Goal: Information Seeking & Learning: Learn about a topic

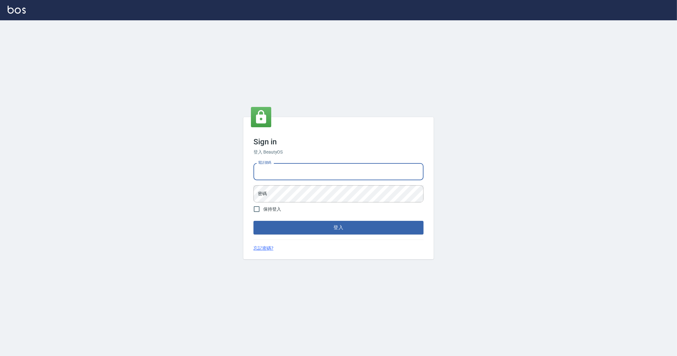
click at [305, 170] on input "電話號碼" at bounding box center [339, 171] width 170 height 17
type input "0912345"
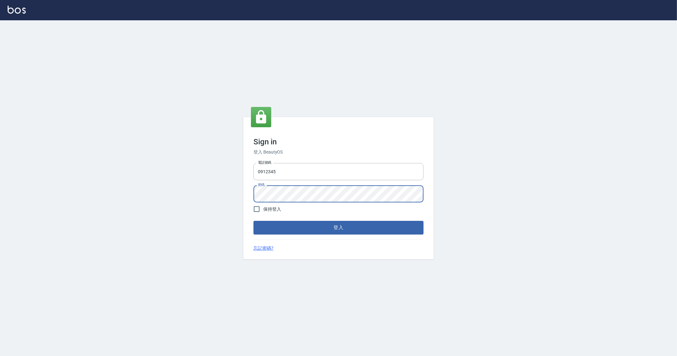
click at [254, 221] on button "登入" at bounding box center [339, 227] width 170 height 13
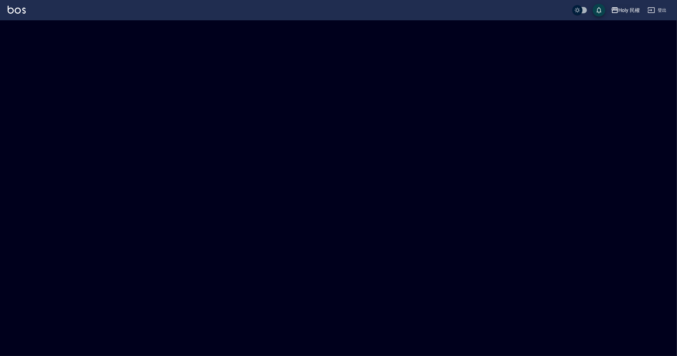
click at [623, 12] on div "Holy 民權" at bounding box center [630, 10] width 22 height 8
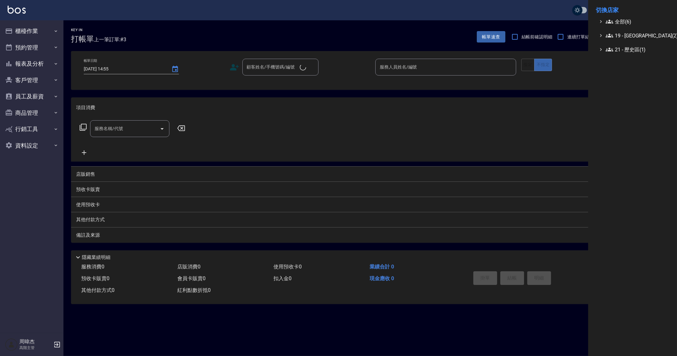
click at [624, 23] on span "全部(6)" at bounding box center [636, 22] width 61 height 8
checkbox input "true"
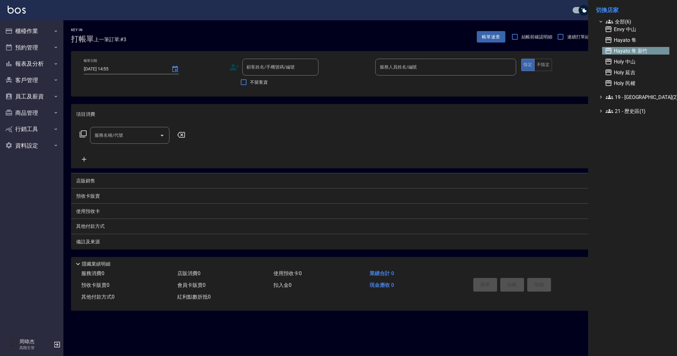
click at [626, 49] on span "Hayato 隼 新竹" at bounding box center [636, 51] width 62 height 8
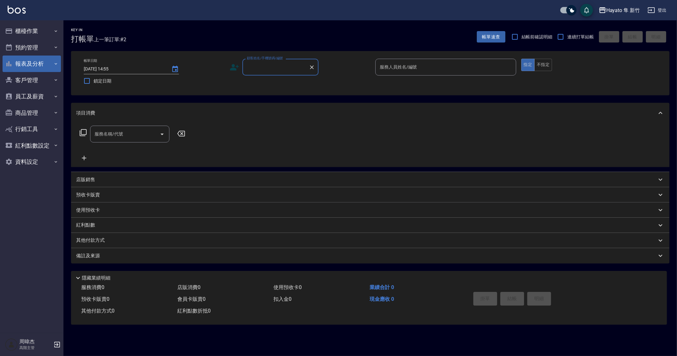
click at [25, 67] on button "報表及分析" at bounding box center [32, 64] width 58 height 17
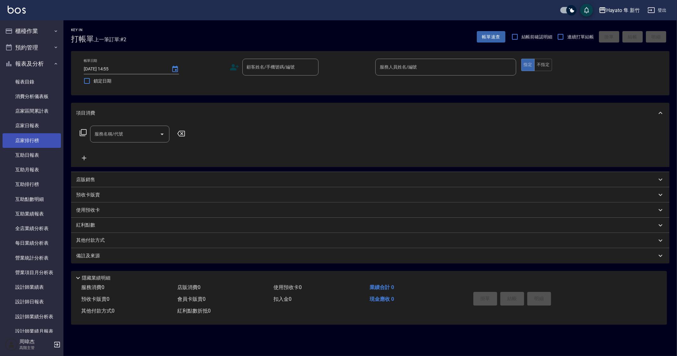
click at [35, 134] on link "店家排行榜" at bounding box center [32, 140] width 58 height 15
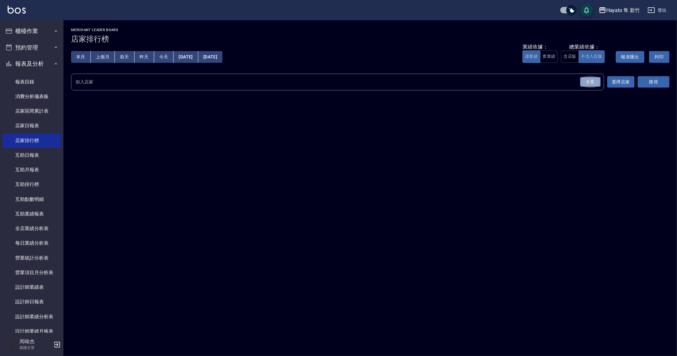
click at [592, 82] on div "全選" at bounding box center [590, 82] width 20 height 10
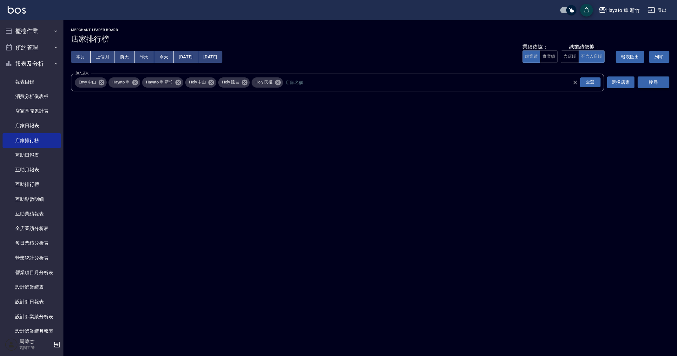
click at [660, 85] on button "搜尋" at bounding box center [654, 82] width 32 height 12
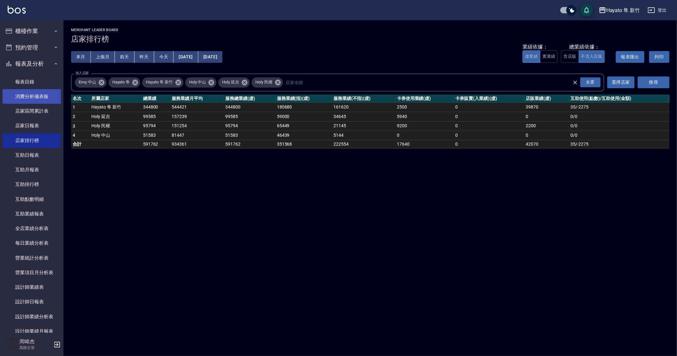
click at [38, 96] on link "消費分析儀表板" at bounding box center [32, 96] width 58 height 15
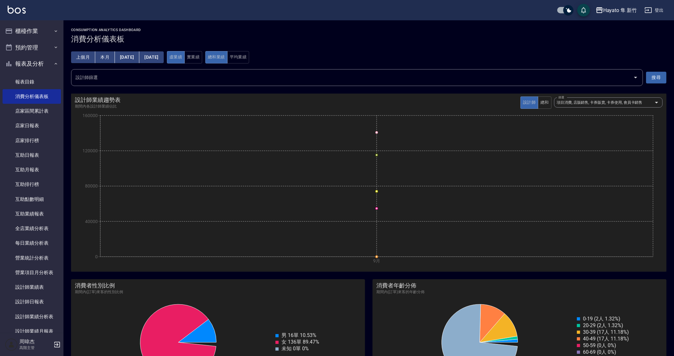
click at [136, 55] on button "[DATE]" at bounding box center [127, 57] width 24 height 12
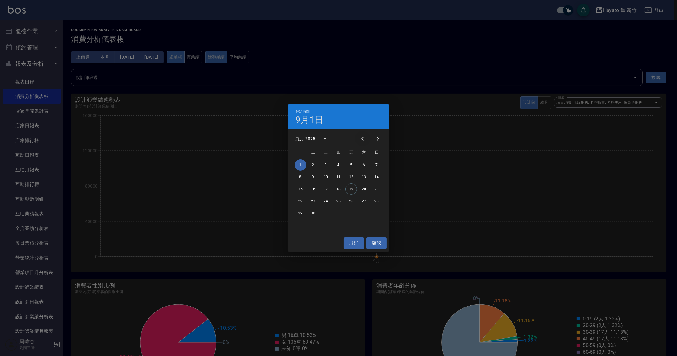
click at [363, 139] on icon "Previous month" at bounding box center [363, 139] width 8 height 8
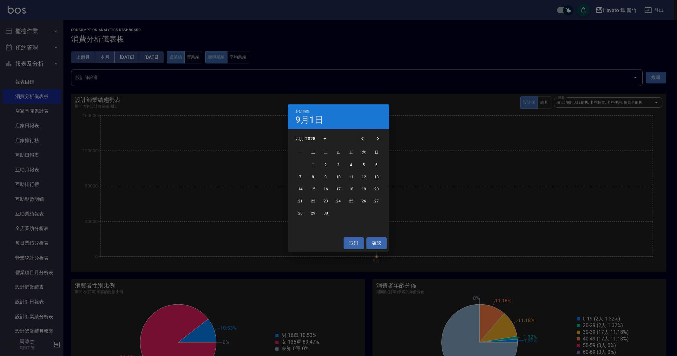
click at [363, 139] on icon "Previous month" at bounding box center [363, 139] width 8 height 8
click at [323, 166] on button "1" at bounding box center [325, 164] width 11 height 11
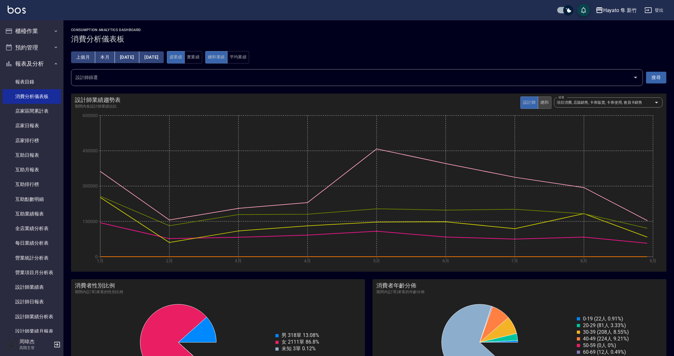
click at [546, 105] on button "總和" at bounding box center [545, 102] width 14 height 12
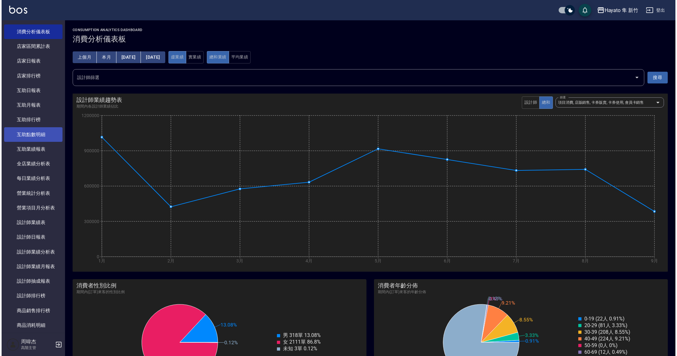
scroll to position [79, 0]
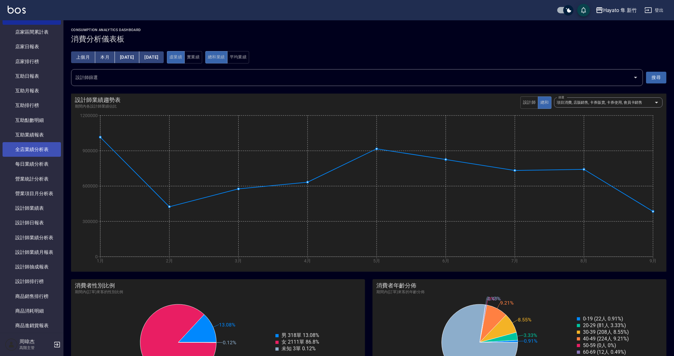
click at [39, 148] on link "全店業績分析表" at bounding box center [32, 149] width 58 height 15
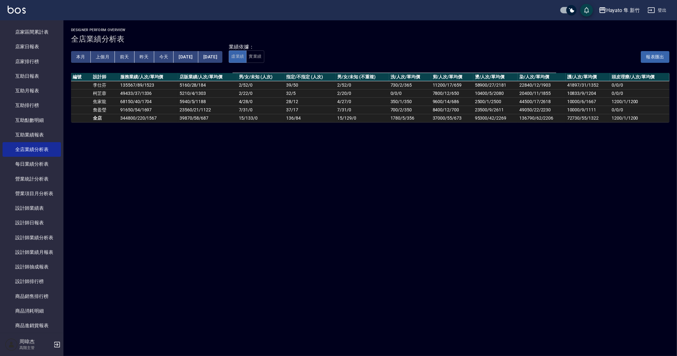
click at [101, 55] on button "上個月" at bounding box center [103, 57] width 24 height 12
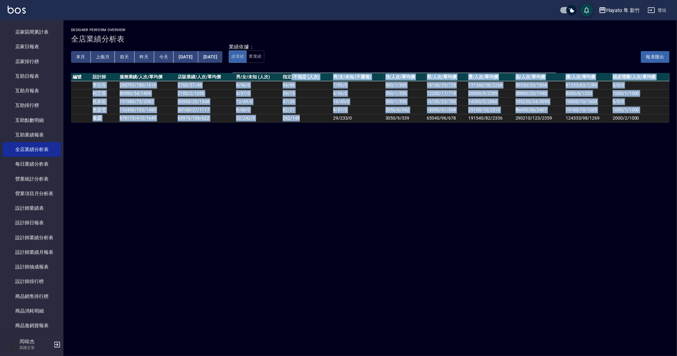
drag, startPoint x: 293, startPoint y: 79, endPoint x: 318, endPoint y: 121, distance: 48.9
click at [318, 121] on table "編號 設計師 服務業績/人次/單均價 店販業績/人次/單均價 男/女/未知 (人次) 指定/不指定 (人次) 男/女/未知 (不重複) 洗/人次/單均價 剪/…" at bounding box center [370, 98] width 598 height 50
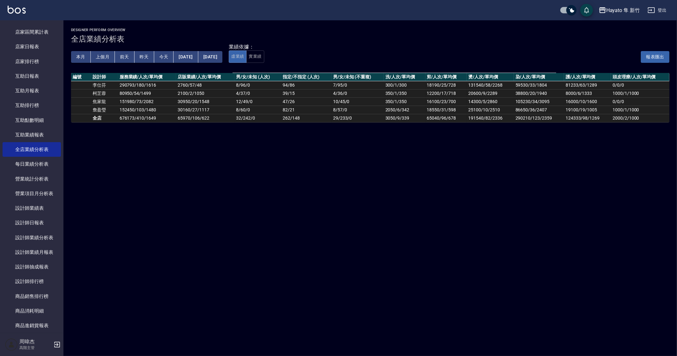
click at [319, 128] on div "Designer Perform Overview 全店業績分析表 本月 上個月 前天 昨天 今天 2025/08/01 2025/08/31 業績依據： 虛…" at bounding box center [370, 75] width 614 height 110
drag, startPoint x: 303, startPoint y: 81, endPoint x: 319, endPoint y: 134, distance: 55.6
click at [319, 134] on div "Designer Perform Overview 全店業績分析表 本月 上個月 前天 昨天 今天 2025/08/01 2025/08/31 業績依據： 虛…" at bounding box center [338, 178] width 677 height 356
click at [315, 137] on div "Designer Perform Overview 全店業績分析表 本月 上個月 前天 昨天 今天 2025/08/01 2025/08/31 業績依據： 虛…" at bounding box center [338, 178] width 677 height 356
click at [79, 60] on button "本月" at bounding box center [81, 57] width 20 height 12
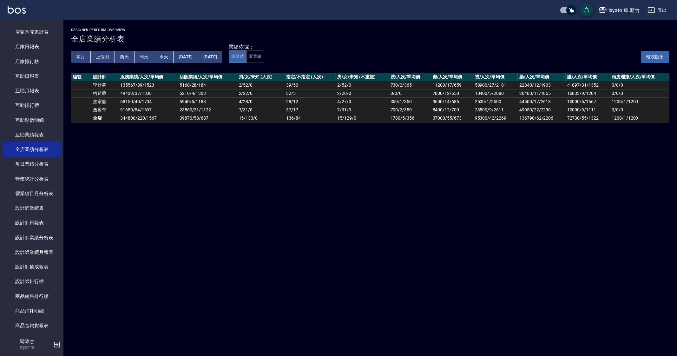
click at [106, 59] on button "上個月" at bounding box center [103, 57] width 24 height 12
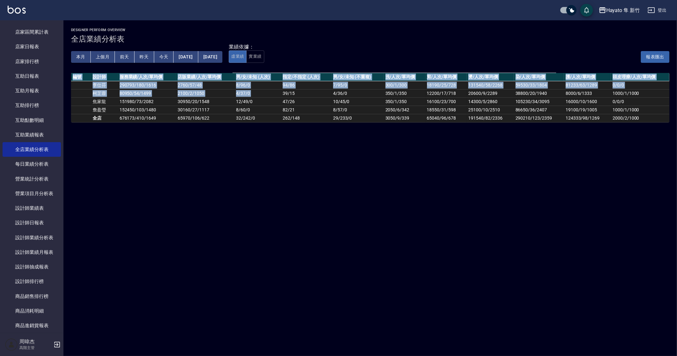
drag, startPoint x: 282, startPoint y: 94, endPoint x: 329, endPoint y: 145, distance: 69.4
click at [328, 145] on div "Designer Perform Overview 全店業績分析表 本月 上個月 前天 昨天 今天 2025/08/01 2025/08/31 業績依據： 虛…" at bounding box center [338, 178] width 677 height 356
click at [318, 149] on div "Designer Perform Overview 全店業績分析表 本月 上個月 前天 昨天 今天 2025/08/01 2025/08/31 業績依據： 虛…" at bounding box center [338, 178] width 677 height 356
click at [185, 57] on button "[DATE]" at bounding box center [186, 57] width 24 height 12
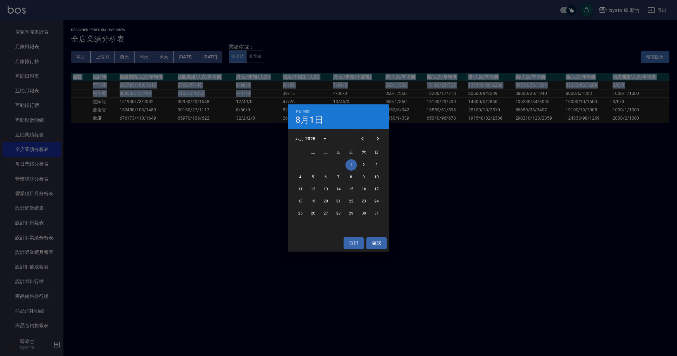
click at [361, 137] on icon "Previous month" at bounding box center [363, 139] width 8 height 8
click at [311, 166] on button "1" at bounding box center [312, 164] width 11 height 11
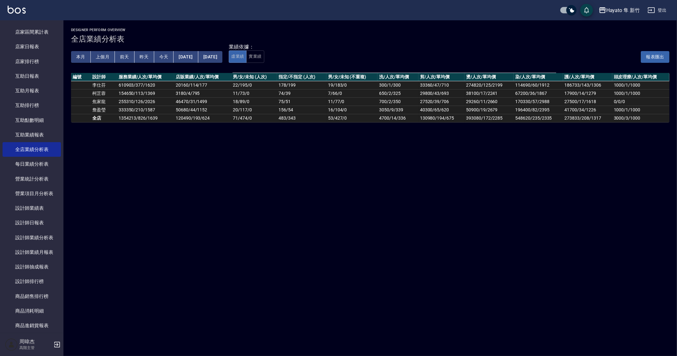
click at [222, 61] on button "[DATE]" at bounding box center [210, 57] width 24 height 12
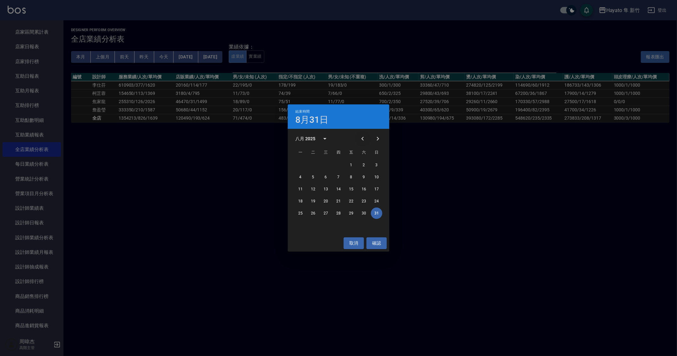
click at [359, 132] on button "Previous month" at bounding box center [362, 138] width 15 height 15
click at [340, 216] on button "31" at bounding box center [338, 213] width 11 height 11
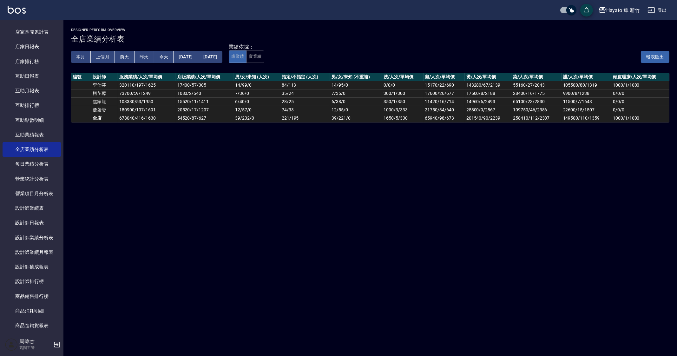
click at [227, 200] on div "Designer Perform Overview 全店業績分析表 本月 上個月 前天 昨天 今天 2025/07/01 2025/07/31 業績依據： 虛…" at bounding box center [338, 178] width 677 height 356
click at [97, 59] on button "上個月" at bounding box center [103, 57] width 24 height 12
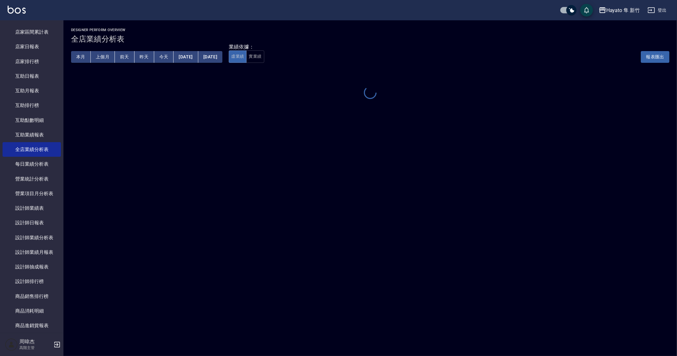
click at [147, 152] on div "Designer Perform Overview 全店業績分析表 本月 上個月 前天 昨天 今天 2025/08/01 2025/08/31 業績依據： 虛…" at bounding box center [338, 178] width 677 height 356
drag, startPoint x: 443, startPoint y: 221, endPoint x: 636, endPoint y: 278, distance: 201.4
click at [443, 221] on div "Designer Perform Overview 全店業績分析表 本月 上個月 前天 昨天 今天 2025/08/01 2025/08/31 業績依據： 虛…" at bounding box center [338, 178] width 677 height 356
click at [471, 340] on div "Designer Perform Overview 全店業績分析表 本月 上個月 前天 昨天 今天 2025/08/01 2025/08/31 業績依據： 虛…" at bounding box center [338, 178] width 677 height 356
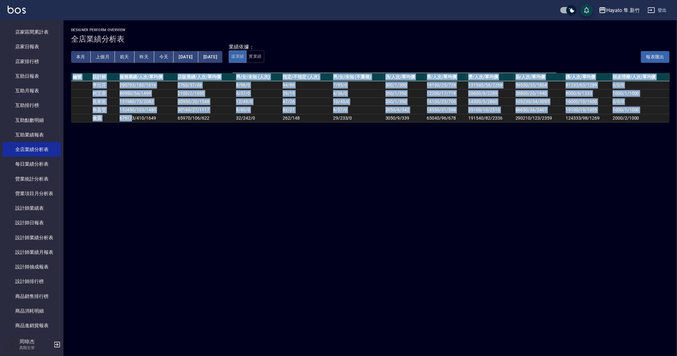
drag, startPoint x: 131, startPoint y: 115, endPoint x: 180, endPoint y: 127, distance: 50.4
click at [175, 125] on div "Designer Perform Overview 全店業績分析表 本月 上個月 前天 昨天 今天 2025/08/01 2025/08/31 業績依據： 虛…" at bounding box center [370, 75] width 614 height 110
click at [190, 159] on div "Designer Perform Overview 全店業績分析表 本月 上個月 前天 昨天 今天 2025/08/01 2025/08/31 業績依據： 虛…" at bounding box center [338, 178] width 677 height 356
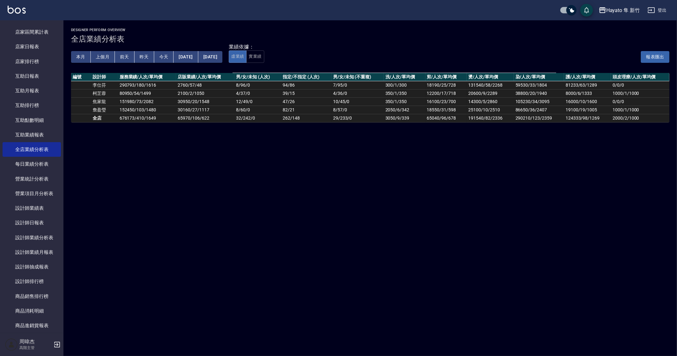
click at [194, 50] on div "本月 上個月 前天 昨天 今天 2025/08/01 2025/08/31" at bounding box center [146, 56] width 151 height 27
click at [198, 58] on button "[DATE]" at bounding box center [186, 57] width 24 height 12
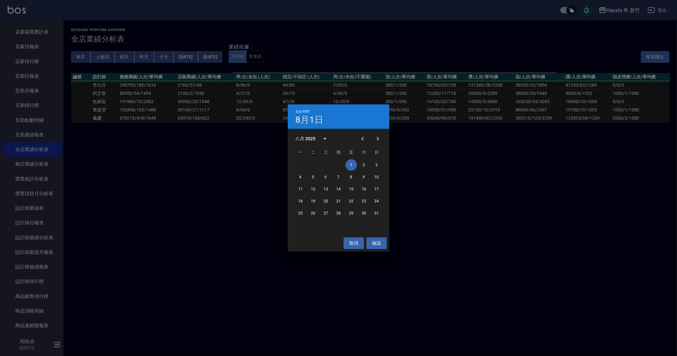
click at [367, 137] on button "Previous month" at bounding box center [362, 138] width 15 height 15
click at [374, 162] on button "1" at bounding box center [376, 164] width 11 height 11
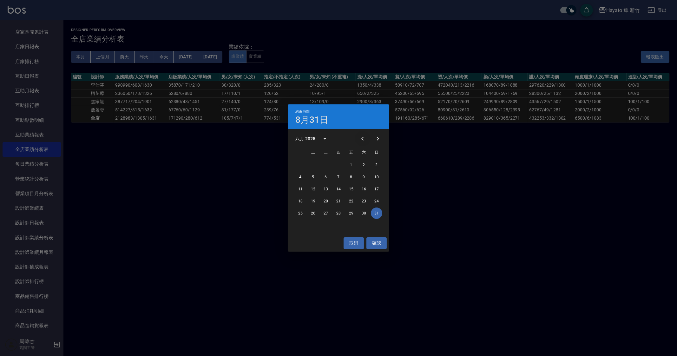
click at [369, 136] on button "Previous month" at bounding box center [362, 138] width 15 height 15
click at [368, 137] on button "Previous month" at bounding box center [362, 138] width 15 height 15
click at [303, 227] on button "30" at bounding box center [300, 225] width 11 height 11
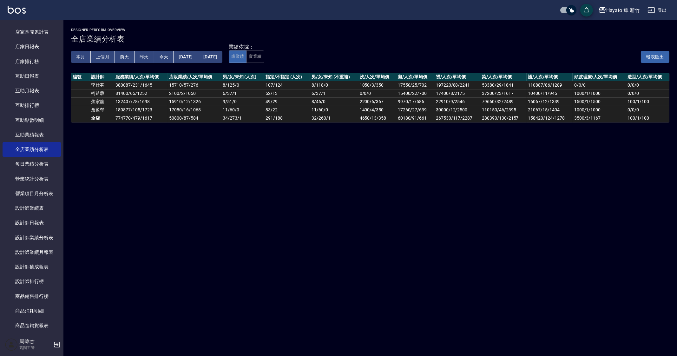
click at [194, 204] on div "Designer Perform Overview 全店業績分析表 本月 上個月 前天 昨天 今天 2025/06/01 2025/06/30 業績依據： 虛…" at bounding box center [338, 178] width 677 height 356
drag, startPoint x: 124, startPoint y: 113, endPoint x: 209, endPoint y: 135, distance: 88.1
click at [177, 127] on div "Designer Perform Overview 全店業績分析表 本月 上個月 前天 昨天 今天 2025/06/01 2025/06/30 業績依據： 虛…" at bounding box center [370, 75] width 614 height 110
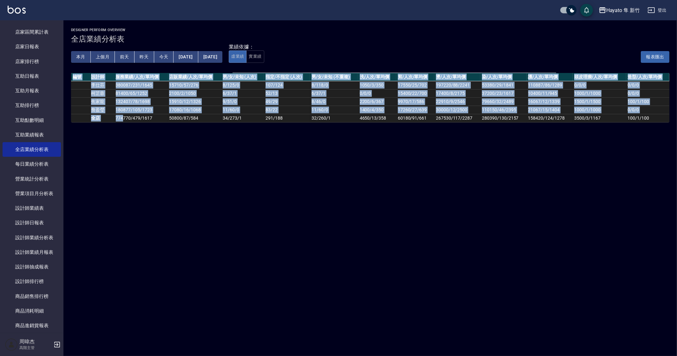
click at [221, 224] on div "Designer Perform Overview 全店業績分析表 本月 上個月 前天 昨天 今天 2025/06/01 2025/06/30 業績依據： 虛…" at bounding box center [338, 178] width 677 height 356
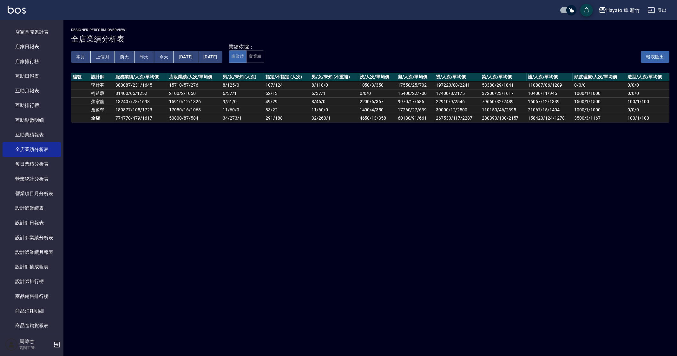
click at [94, 58] on button "上個月" at bounding box center [103, 57] width 24 height 12
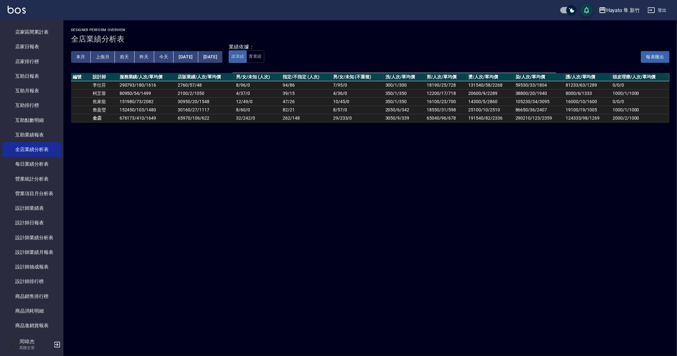
click at [317, 249] on div "Designer Perform Overview 全店業績分析表 本月 上個月 前天 昨天 今天 2025/08/01 2025/08/31 業績依據： 虛…" at bounding box center [338, 178] width 677 height 356
drag, startPoint x: 252, startPoint y: 193, endPoint x: 332, endPoint y: 278, distance: 116.3
click at [252, 195] on div "Designer Perform Overview 全店業績分析表 本月 上個月 前天 昨天 今天 2025/08/01 2025/08/31 業績依據： 虛…" at bounding box center [338, 178] width 677 height 356
click at [430, 242] on div "Designer Perform Overview 全店業績分析表 本月 上個月 前天 昨天 今天 2025/08/01 2025/08/31 業績依據： 虛…" at bounding box center [338, 178] width 677 height 356
click at [102, 56] on button "上個月" at bounding box center [103, 57] width 24 height 12
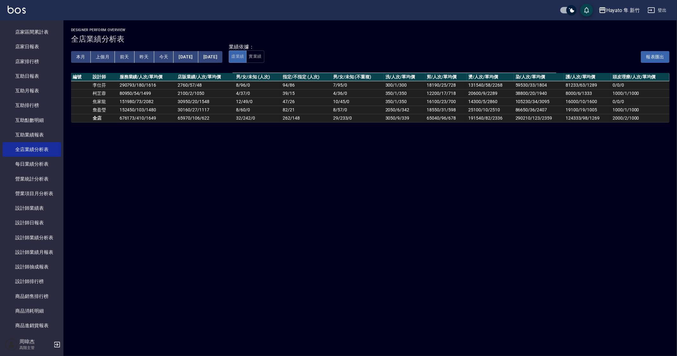
click at [81, 57] on button "本月" at bounding box center [81, 57] width 20 height 12
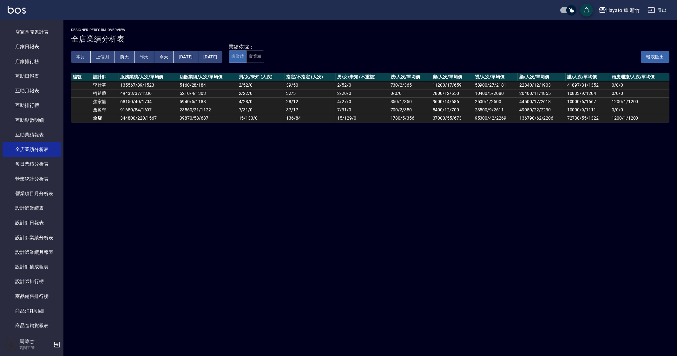
click at [106, 58] on button "上個月" at bounding box center [103, 57] width 24 height 12
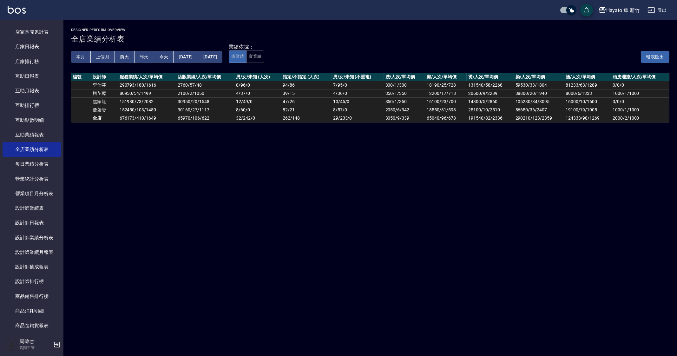
click at [192, 57] on button "[DATE]" at bounding box center [186, 57] width 24 height 12
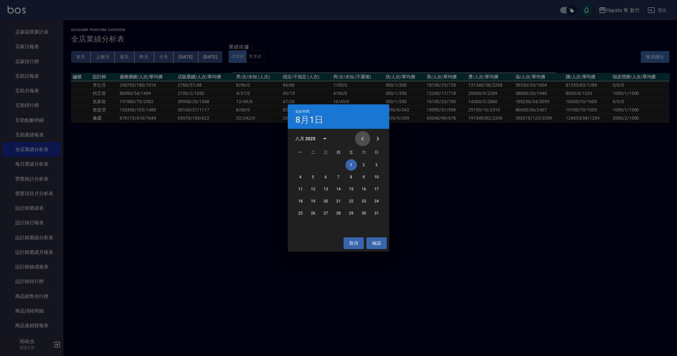
click at [366, 139] on icon "Previous month" at bounding box center [363, 139] width 8 height 8
click at [314, 166] on button "1" at bounding box center [312, 164] width 11 height 11
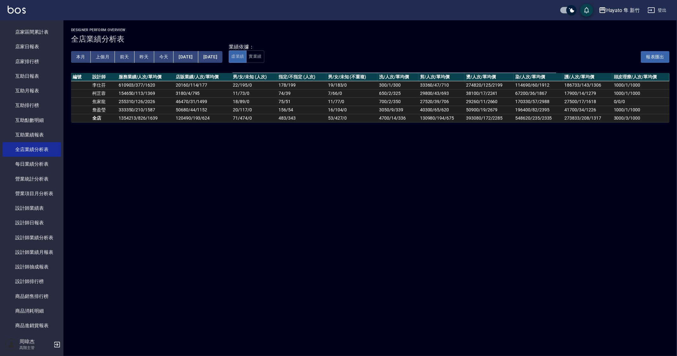
click at [222, 56] on button "[DATE]" at bounding box center [210, 57] width 24 height 12
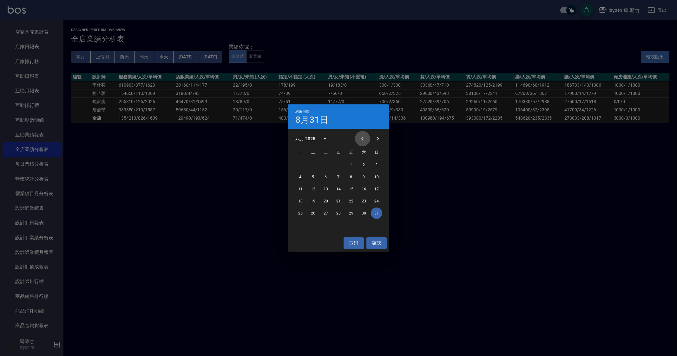
click at [357, 141] on button "Previous month" at bounding box center [362, 138] width 15 height 15
click at [336, 217] on button "31" at bounding box center [338, 213] width 11 height 11
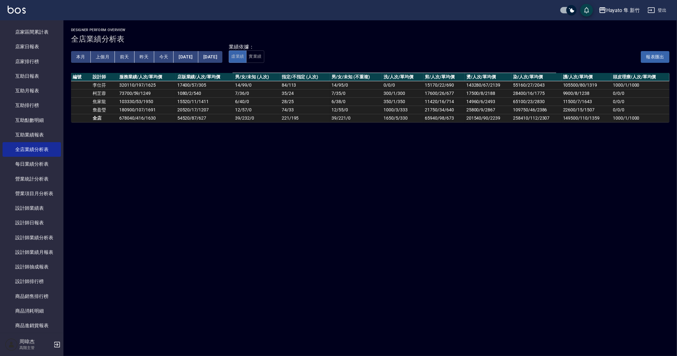
click at [196, 154] on div "Designer Perform Overview 全店業績分析表 本月 上個月 前天 昨天 今天 2025/07/01 2025/07/31 業績依據： 虛…" at bounding box center [338, 178] width 677 height 356
click at [86, 57] on button "本月" at bounding box center [81, 57] width 20 height 12
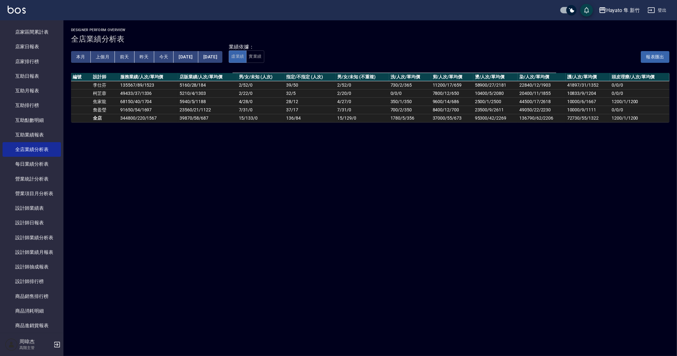
click at [167, 162] on div "Designer Perform Overview 全店業績分析表 本月 上個月 前天 昨天 今天 2025/09/01 2025/09/30 業績依據： 虛…" at bounding box center [338, 178] width 677 height 356
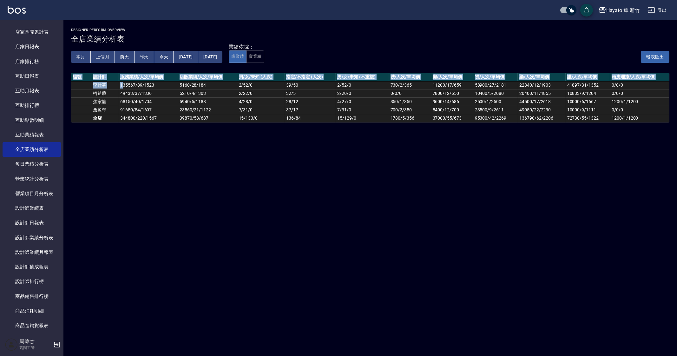
drag, startPoint x: 122, startPoint y: 87, endPoint x: 171, endPoint y: 146, distance: 76.9
click at [171, 146] on div "Designer Perform Overview 全店業績分析表 本月 上個月 前天 昨天 今天 2025/09/01 2025/09/30 業績依據： 虛…" at bounding box center [338, 178] width 677 height 356
click at [218, 196] on div "Designer Perform Overview 全店業績分析表 本月 上個月 前天 昨天 今天 2025/09/01 2025/09/30 業績依據： 虛…" at bounding box center [338, 178] width 677 height 356
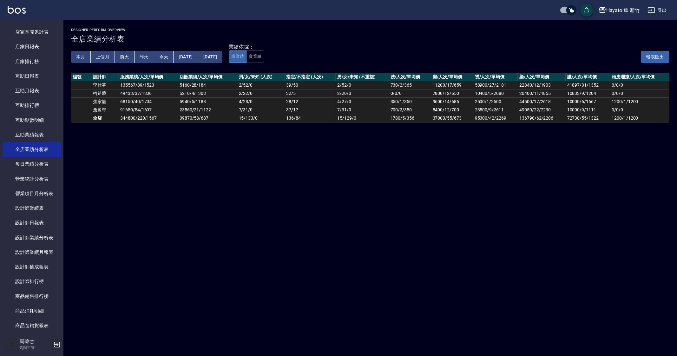
click at [188, 151] on div "Designer Perform Overview 全店業績分析表 本月 上個月 前天 昨天 今天 2025/09/01 2025/09/30 業績依據： 虛…" at bounding box center [338, 178] width 677 height 356
click at [102, 57] on button "上個月" at bounding box center [103, 57] width 24 height 12
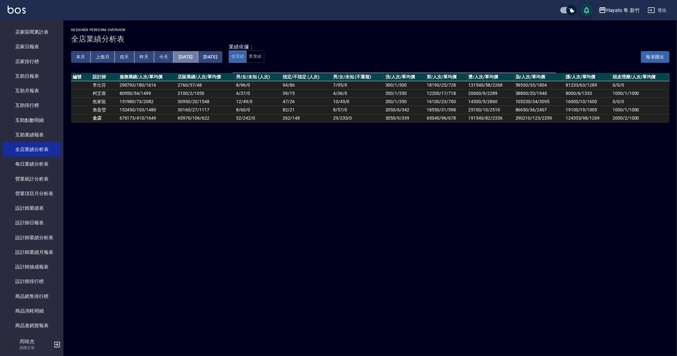
click at [196, 58] on button "[DATE]" at bounding box center [186, 57] width 24 height 12
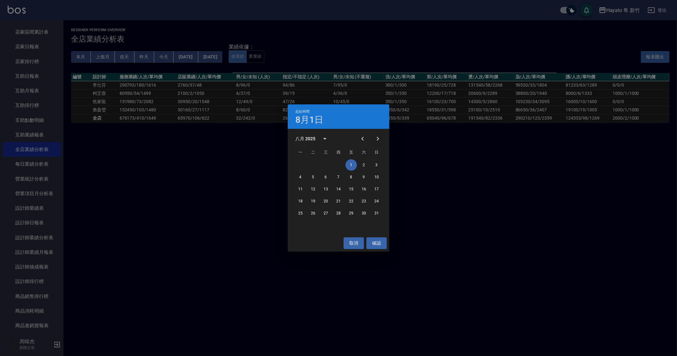
click at [376, 139] on icon "Next month" at bounding box center [378, 139] width 8 height 8
click at [365, 138] on icon "Previous month" at bounding box center [363, 139] width 8 height 8
click at [366, 140] on icon "Previous month" at bounding box center [363, 139] width 8 height 8
click at [315, 164] on button "1" at bounding box center [312, 164] width 11 height 11
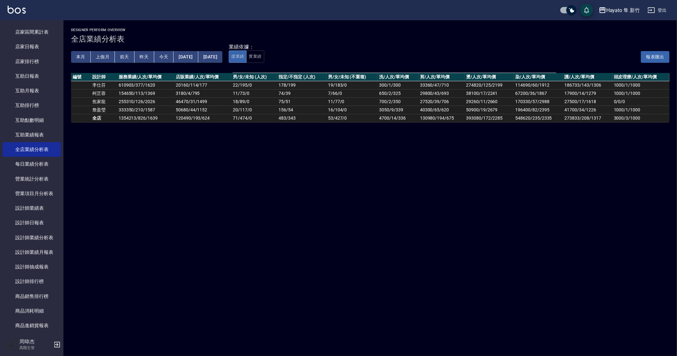
click at [222, 61] on div "本月 上個月 前天 昨天 今天 2025/07/01 2025/08/31" at bounding box center [146, 56] width 151 height 27
click at [222, 64] on div "本月 上個月 前天 昨天 今天 2025/07/01 2025/08/31" at bounding box center [146, 56] width 151 height 27
click at [222, 54] on button "[DATE]" at bounding box center [210, 57] width 24 height 12
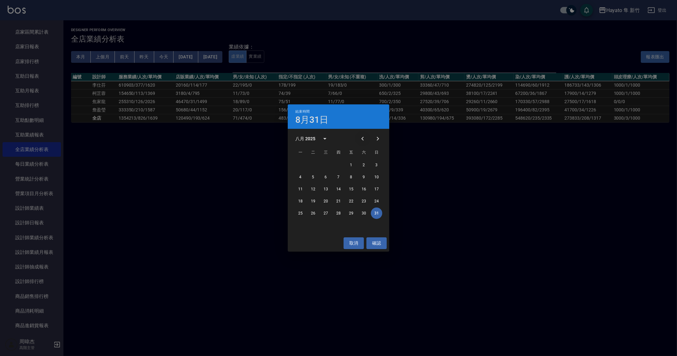
click at [364, 140] on icon "Previous month" at bounding box center [363, 139] width 8 height 8
click at [341, 215] on button "31" at bounding box center [338, 213] width 11 height 11
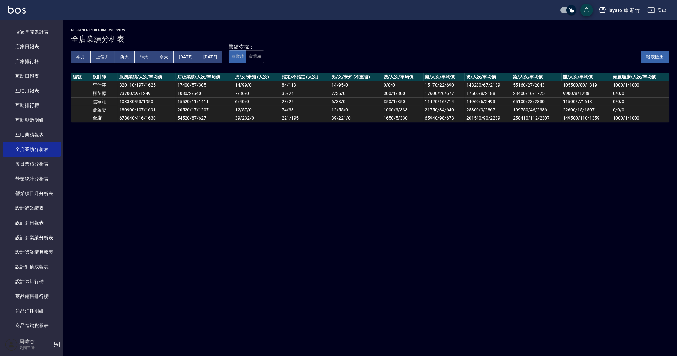
click at [75, 57] on button "本月" at bounding box center [81, 57] width 20 height 12
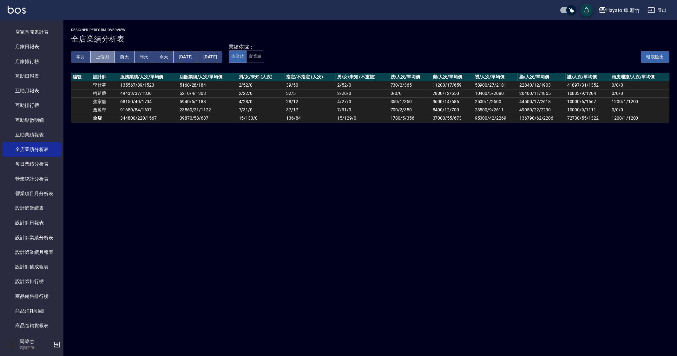
click at [92, 54] on button "上個月" at bounding box center [103, 57] width 24 height 12
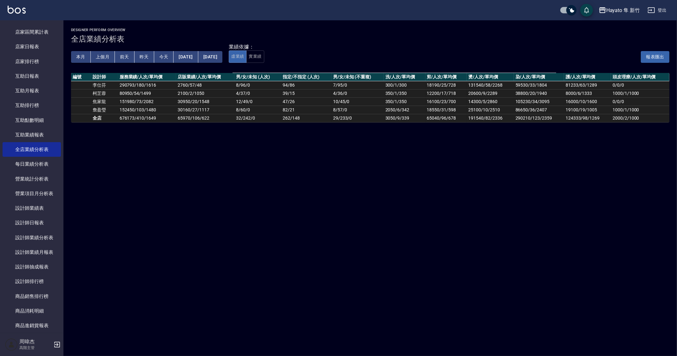
click at [410, 293] on div "Designer Perform Overview 全店業績分析表 本月 上個月 前天 昨天 今天 2025/08/01 2025/08/31 業績依據： 虛…" at bounding box center [338, 178] width 677 height 356
click at [446, 289] on div "Designer Perform Overview 全店業績分析表 本月 上個月 前天 昨天 今天 2025/08/01 2025/08/31 業績依據： 虛…" at bounding box center [338, 178] width 677 height 356
click at [348, 257] on div "Designer Perform Overview 全店業績分析表 本月 上個月 前天 昨天 今天 2025/08/01 2025/08/31 業績依據： 虛…" at bounding box center [338, 178] width 677 height 356
click at [222, 147] on div "Designer Perform Overview 全店業績分析表 本月 上個月 前天 昨天 今天 2025/08/01 2025/08/31 業績依據： 虛…" at bounding box center [338, 178] width 677 height 356
click at [97, 277] on div "Designer Perform Overview 全店業績分析表 本月 上個月 前天 昨天 今天 2025/08/01 2025/08/31 業績依據： 虛…" at bounding box center [338, 178] width 677 height 356
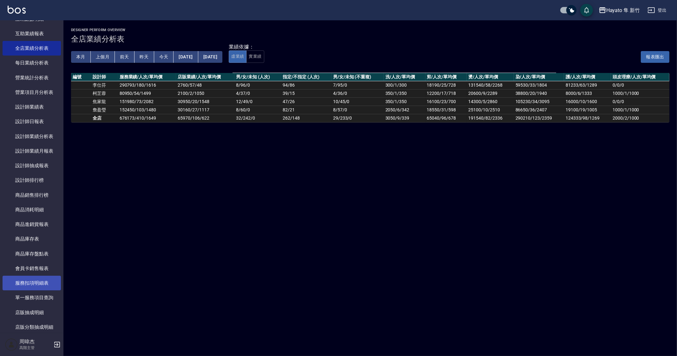
scroll to position [79, 0]
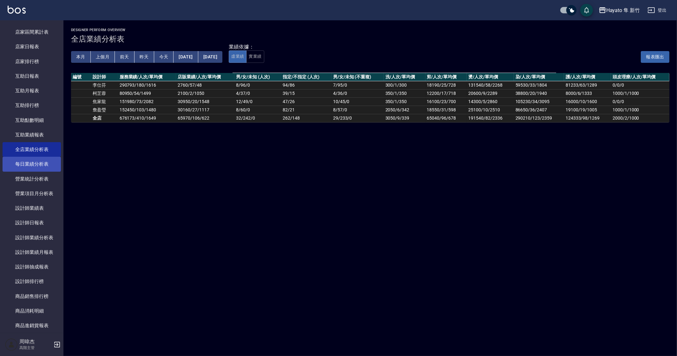
click at [46, 164] on link "每日業績分析表" at bounding box center [32, 164] width 58 height 15
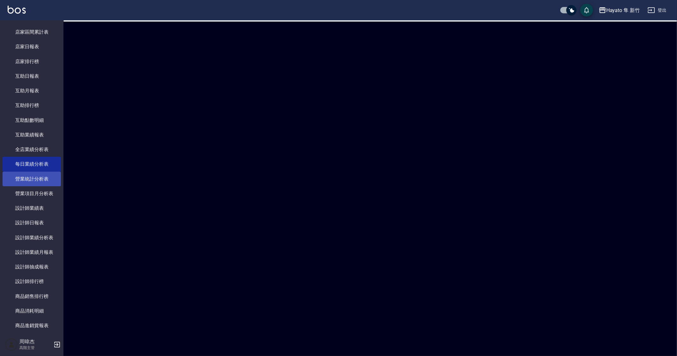
click at [38, 177] on link "營業統計分析表" at bounding box center [32, 179] width 58 height 15
click at [38, 178] on link "營業統計分析表" at bounding box center [32, 179] width 58 height 15
click at [34, 142] on link "全店業績分析表" at bounding box center [32, 149] width 58 height 15
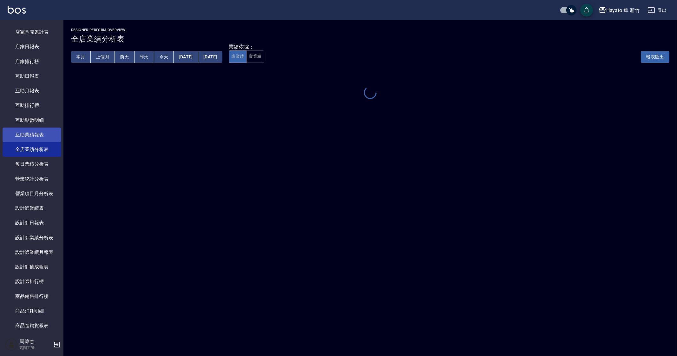
click at [38, 135] on link "互助業績報表" at bounding box center [32, 135] width 58 height 15
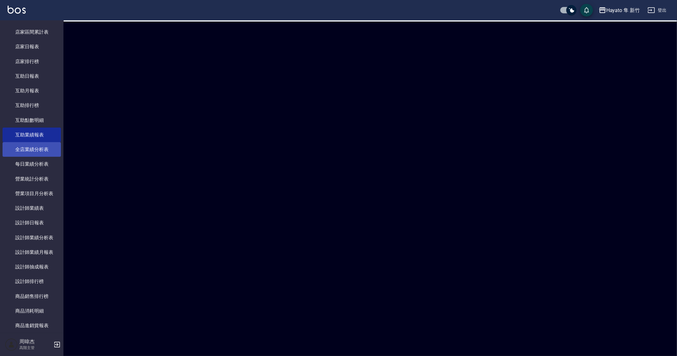
click at [48, 151] on link "全店業績分析表" at bounding box center [32, 149] width 58 height 15
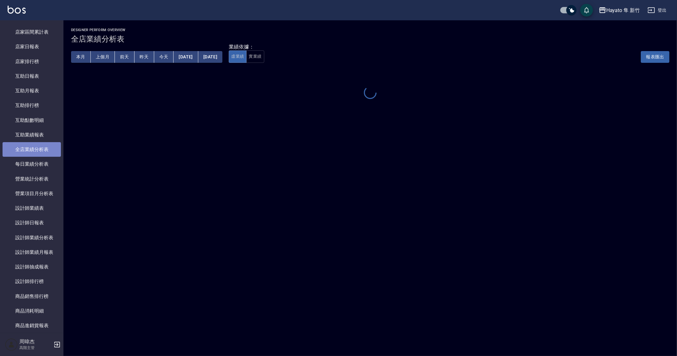
click at [48, 151] on link "全店業績分析表" at bounding box center [32, 149] width 58 height 15
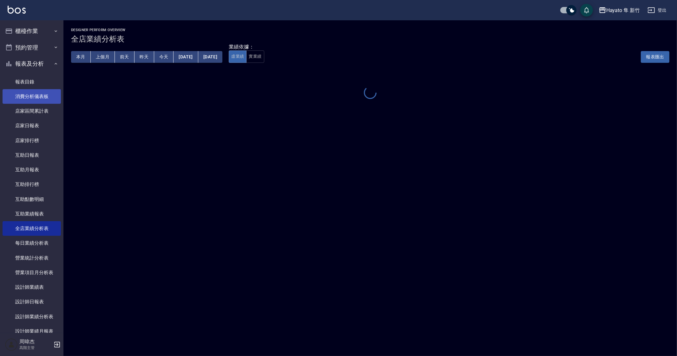
click at [46, 93] on link "消費分析儀表板" at bounding box center [32, 96] width 58 height 15
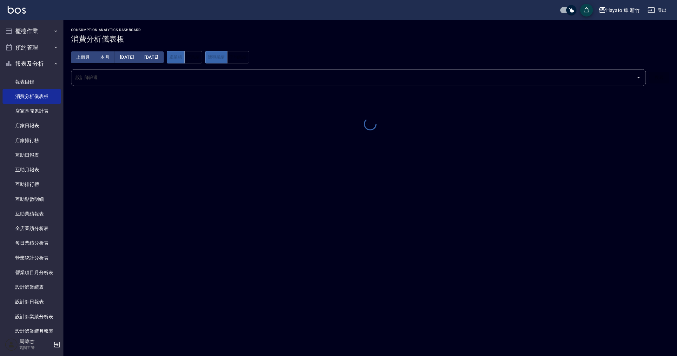
click at [164, 57] on div "上個月 本月 2025/09/01 2025/09/30" at bounding box center [117, 57] width 93 height 12
click at [149, 58] on div "上個月 本月 2025/09/01 2025/09/30" at bounding box center [117, 57] width 93 height 12
click at [92, 56] on div "上個月 本月 2025/09/01 2025/09/30" at bounding box center [117, 57] width 93 height 12
click at [81, 59] on div "上個月 本月 2025/09/01 2025/09/30" at bounding box center [117, 57] width 93 height 12
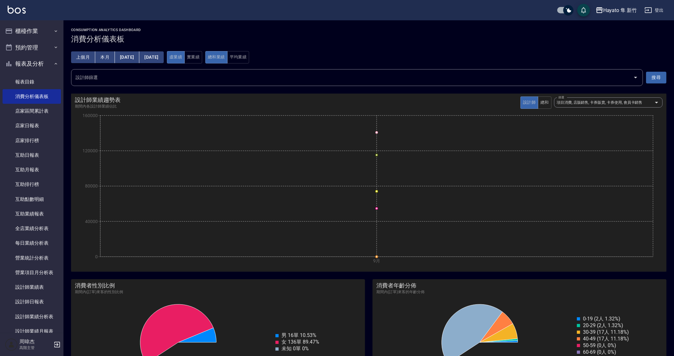
click at [136, 63] on div "上個月 本月 2025/09/01 2025/09/30 虛業績 實業績 總和業績 平均業績" at bounding box center [368, 57] width 595 height 12
click at [138, 59] on button "[DATE]" at bounding box center [127, 57] width 24 height 12
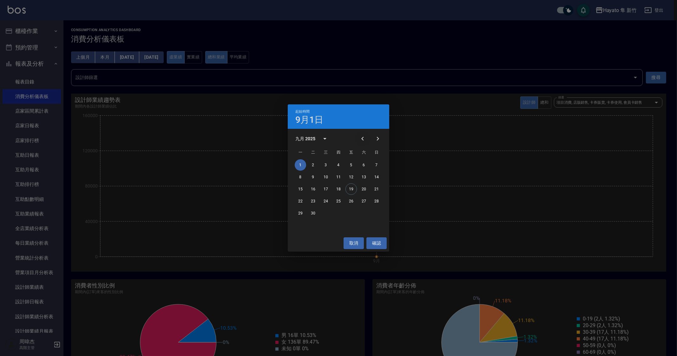
click at [359, 136] on icon "Previous month" at bounding box center [363, 139] width 8 height 8
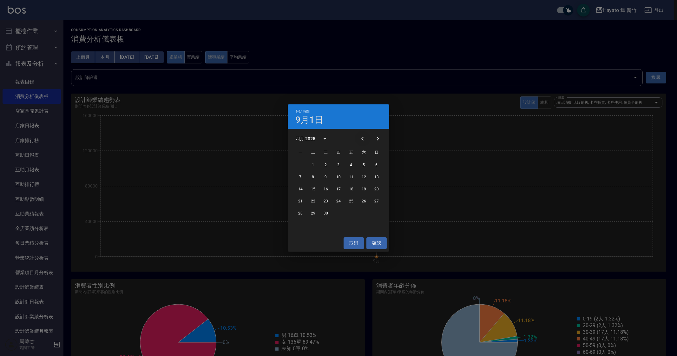
click at [359, 136] on icon "Previous month" at bounding box center [363, 139] width 8 height 8
click at [363, 164] on button "1" at bounding box center [363, 164] width 11 height 11
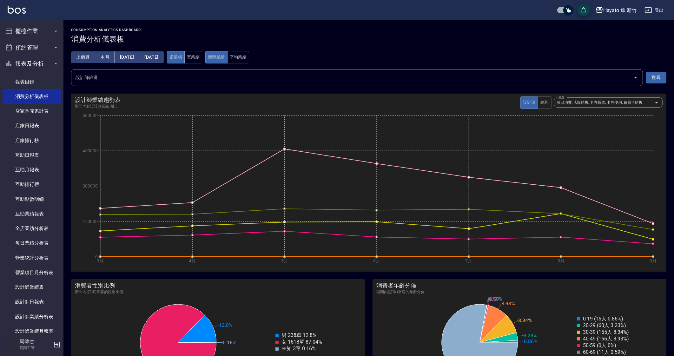
click at [93, 56] on button "上個月" at bounding box center [83, 57] width 24 height 12
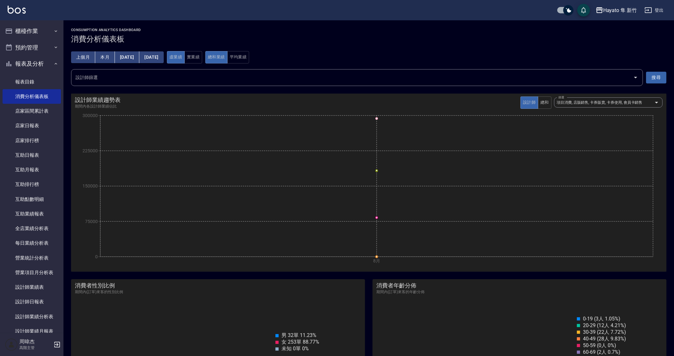
click at [90, 57] on button "上個月" at bounding box center [83, 57] width 24 height 12
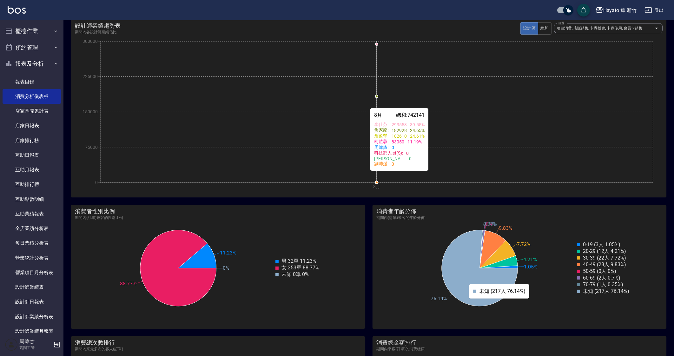
scroll to position [238, 0]
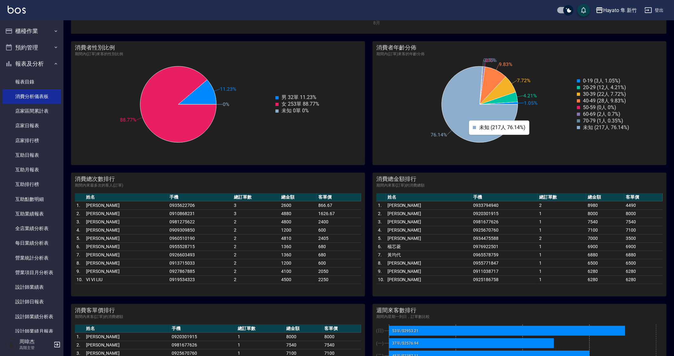
click at [186, 251] on td "0955528715" at bounding box center [200, 246] width 64 height 8
click at [329, 256] on td "680" at bounding box center [339, 255] width 44 height 8
click at [283, 194] on th "總金額" at bounding box center [298, 197] width 37 height 8
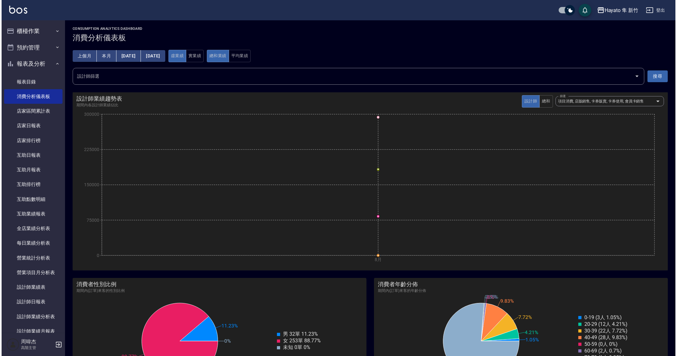
scroll to position [0, 0]
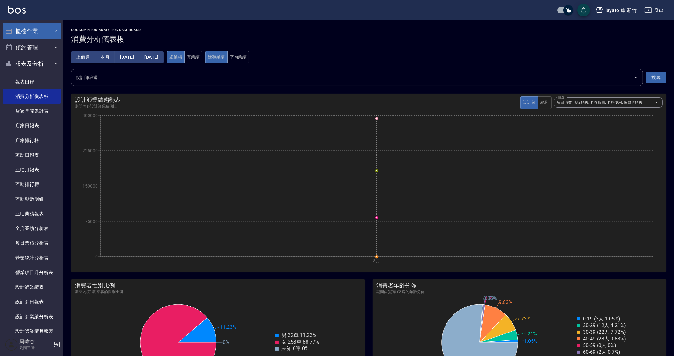
click at [24, 28] on button "櫃檯作業" at bounding box center [32, 31] width 58 height 17
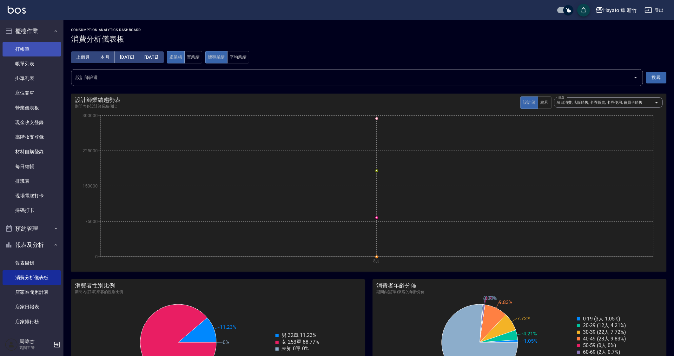
click at [41, 56] on link "打帳單" at bounding box center [32, 49] width 58 height 15
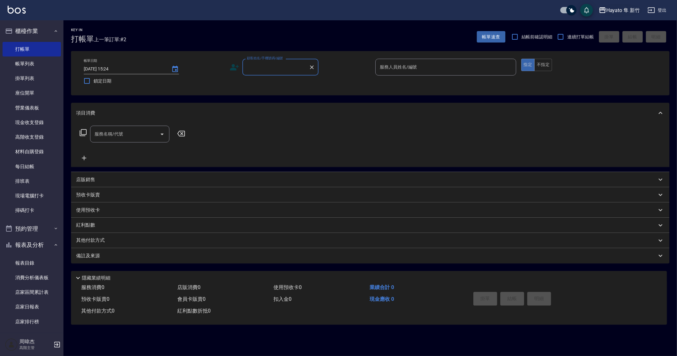
click at [616, 12] on div "Hayato 隼 新竹" at bounding box center [623, 10] width 34 height 8
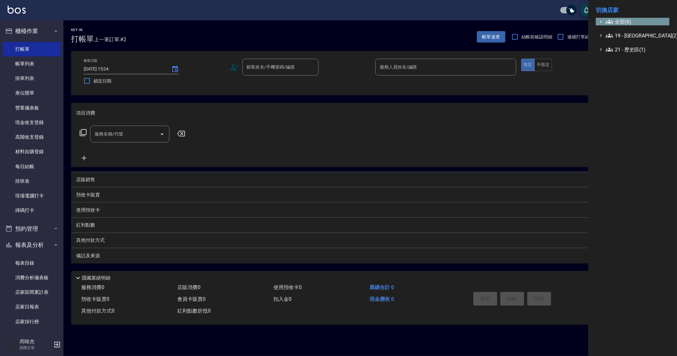
click at [619, 23] on span "全部(6)" at bounding box center [636, 22] width 61 height 8
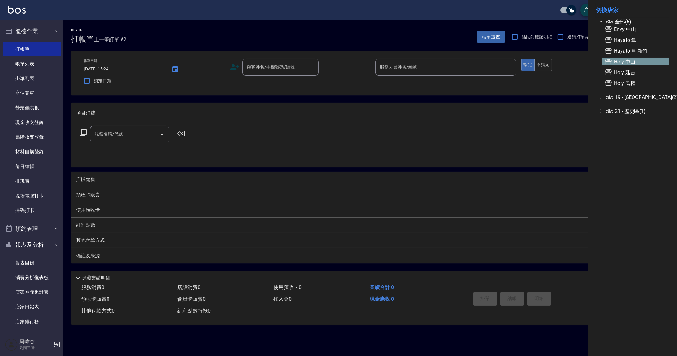
click at [639, 59] on span "Holy 中山" at bounding box center [636, 62] width 62 height 8
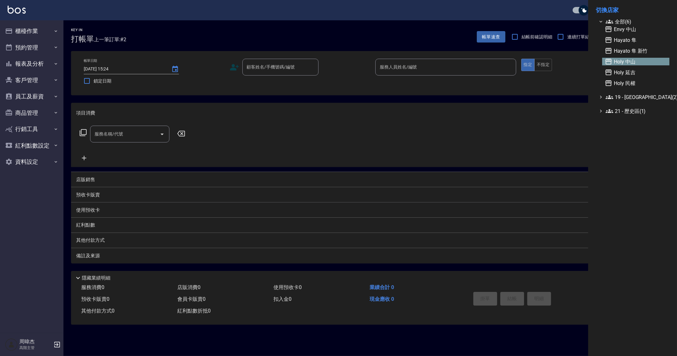
click at [34, 46] on div at bounding box center [338, 178] width 677 height 356
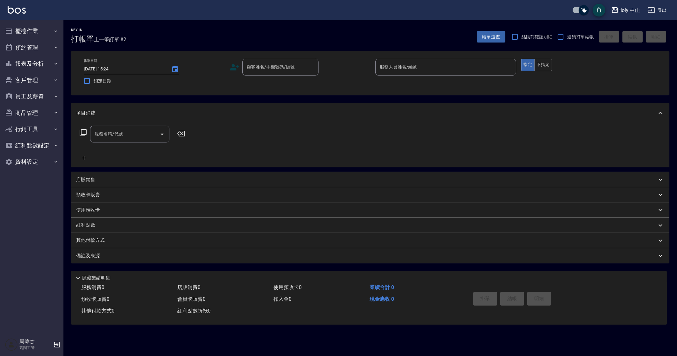
click at [34, 46] on button "預約管理" at bounding box center [32, 47] width 58 height 17
click at [38, 75] on link "單日預約紀錄" at bounding box center [32, 80] width 58 height 15
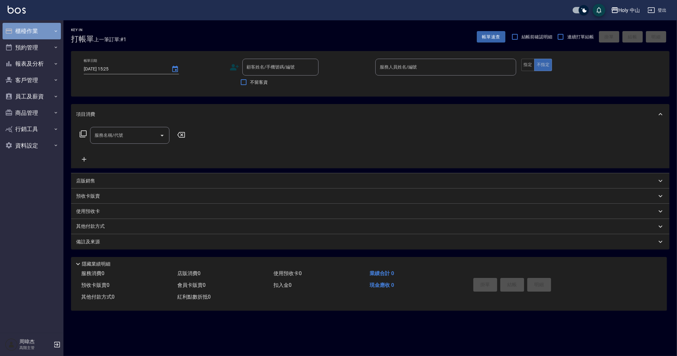
click at [20, 26] on button "櫃檯作業" at bounding box center [32, 31] width 58 height 17
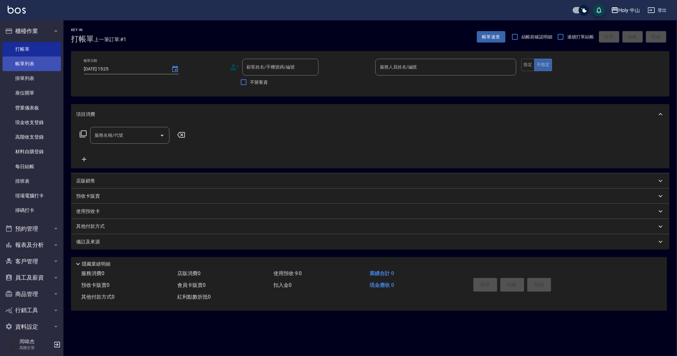
click at [42, 61] on link "帳單列表" at bounding box center [32, 63] width 58 height 15
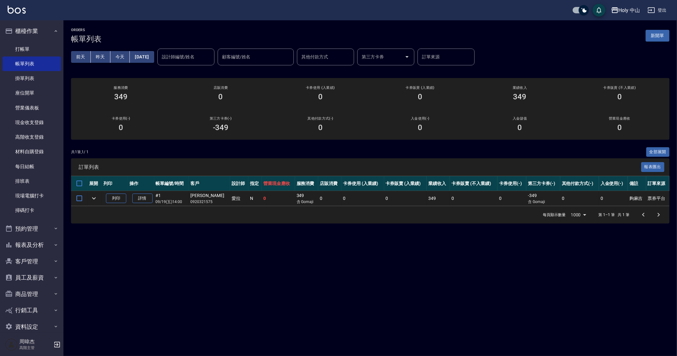
click at [541, 279] on div "ORDERS 帳單列表 新開單 前天 昨天 今天 2025/09/19 設計師編號/姓名 設計師編號/姓名 顧客編號/姓名 顧客編號/姓名 其他付款方式 其他…" at bounding box center [338, 178] width 677 height 356
click at [259, 270] on div "ORDERS 帳單列表 新開單 前天 昨天 今天 2025/09/19 設計師編號/姓名 設計師編號/姓名 顧客編號/姓名 顧客編號/姓名 其他付款方式 其他…" at bounding box center [338, 178] width 677 height 356
click at [23, 30] on button "櫃檯作業" at bounding box center [32, 31] width 58 height 17
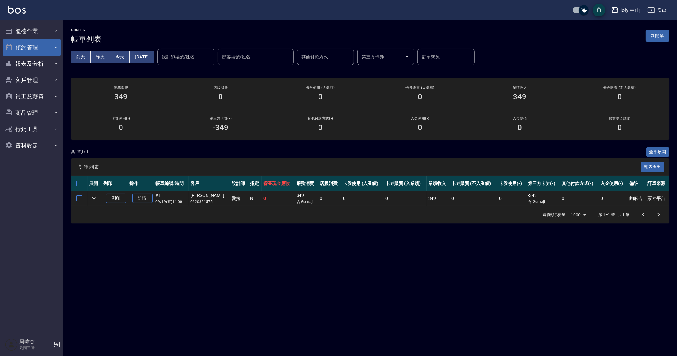
click at [30, 51] on button "預約管理" at bounding box center [32, 47] width 58 height 17
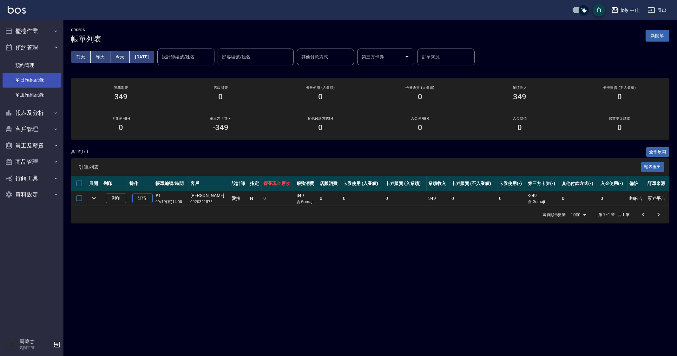
click at [38, 80] on link "單日預約紀錄" at bounding box center [32, 80] width 58 height 15
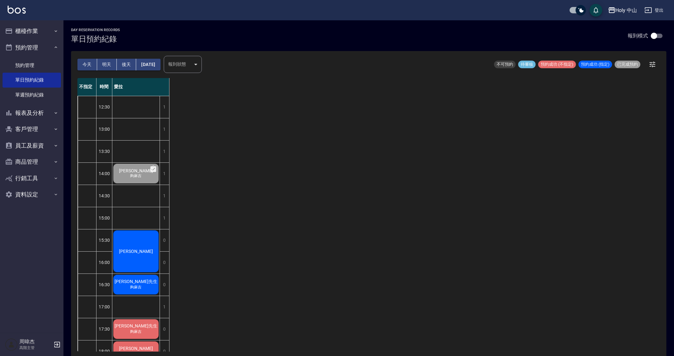
click at [527, 219] on div "不指定 時間 愛拉 12:30 13:00 13:30 14:00 14:30 15:00 15:30 16:00 16:30 17:00 17:30 18:…" at bounding box center [368, 215] width 583 height 274
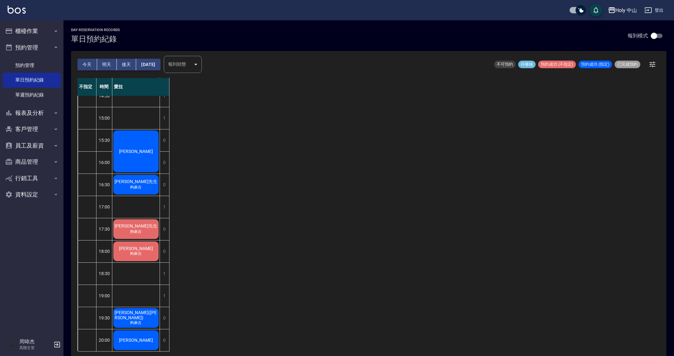
click at [455, 249] on div "不指定 時間 愛拉 12:30 13:00 13:30 14:00 14:30 15:00 15:30 16:00 16:30 17:00 17:30 18:…" at bounding box center [368, 215] width 583 height 274
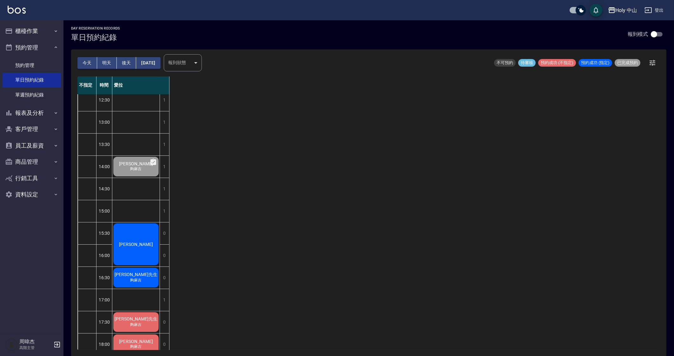
scroll to position [0, 0]
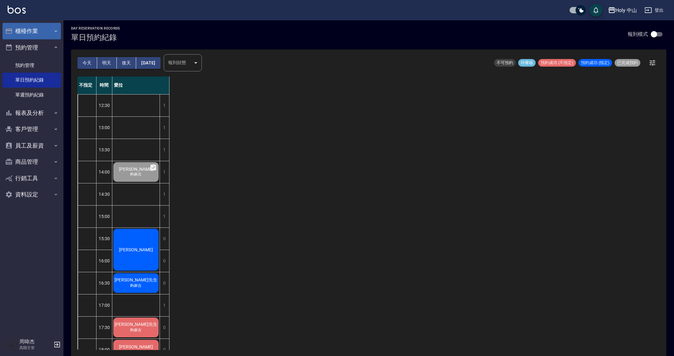
click at [38, 32] on button "櫃檯作業" at bounding box center [32, 31] width 58 height 17
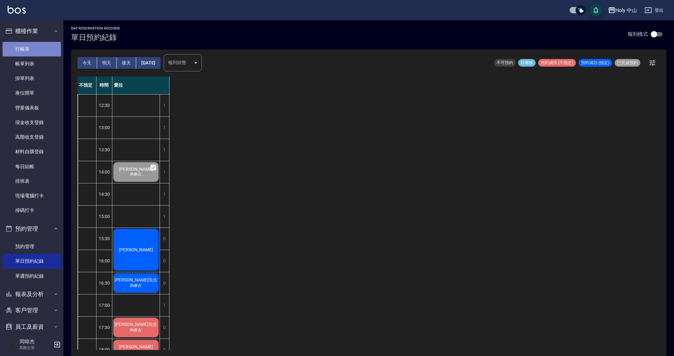
click at [53, 55] on link "打帳單" at bounding box center [32, 49] width 58 height 15
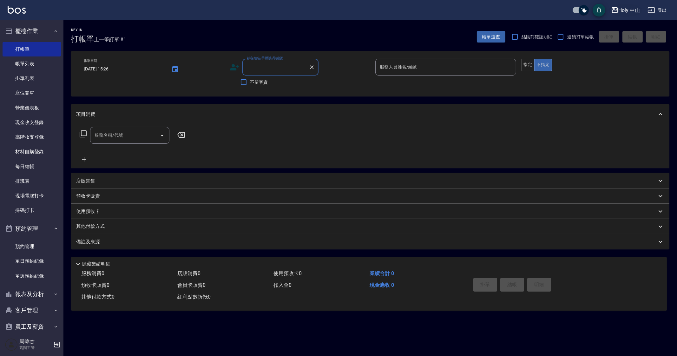
click at [624, 13] on div "Holy 中山" at bounding box center [630, 10] width 22 height 8
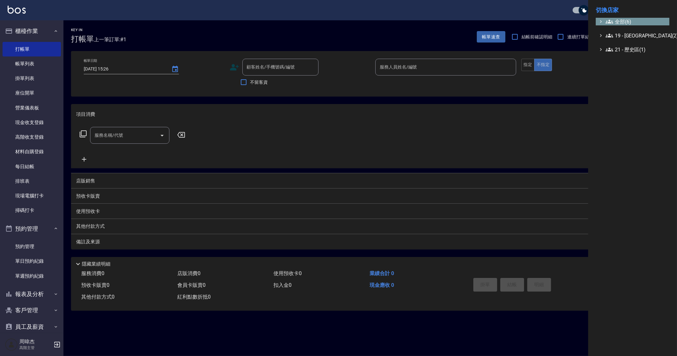
click at [629, 25] on span "全部(6)" at bounding box center [636, 22] width 61 height 8
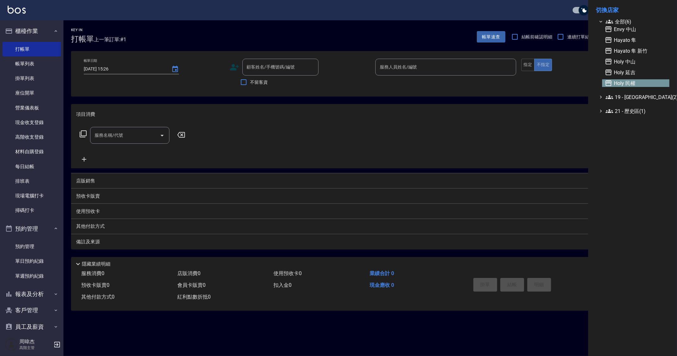
click at [640, 86] on span "Holy 民權" at bounding box center [636, 83] width 62 height 8
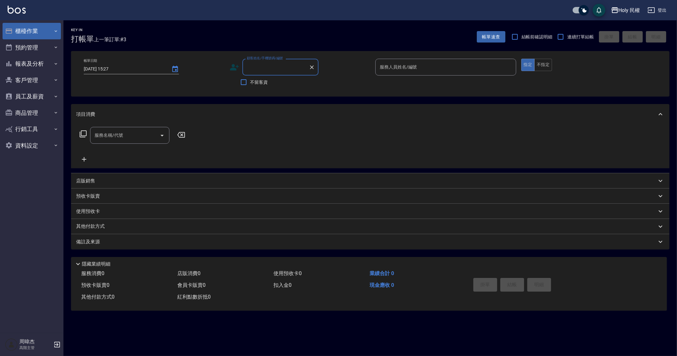
click at [51, 32] on button "櫃檯作業" at bounding box center [32, 31] width 58 height 17
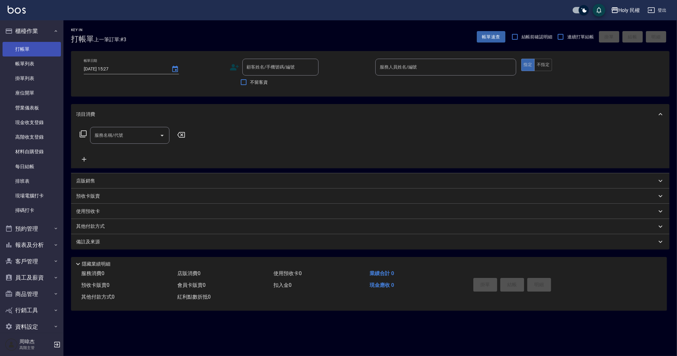
click at [43, 53] on link "打帳單" at bounding box center [32, 49] width 58 height 15
click at [41, 61] on link "帳單列表" at bounding box center [32, 63] width 58 height 15
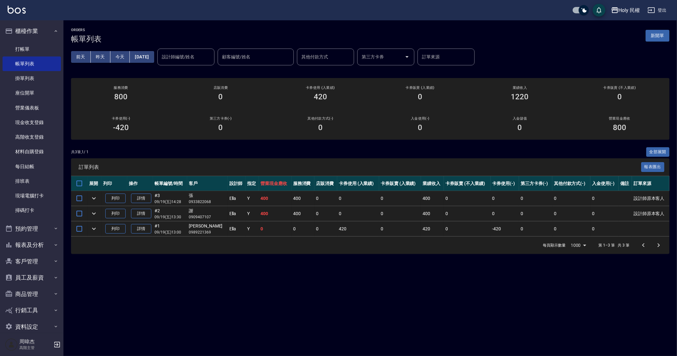
drag, startPoint x: 386, startPoint y: 295, endPoint x: 376, endPoint y: 293, distance: 10.0
click at [387, 295] on div "ORDERS 帳單列表 新開單 前天 昨天 今天 2025/09/19 設計師編號/姓名 設計師編號/姓名 顧客編號/姓名 顧客編號/姓名 其他付款方式 其他…" at bounding box center [338, 178] width 677 height 356
click at [23, 27] on button "櫃檯作業" at bounding box center [32, 31] width 58 height 17
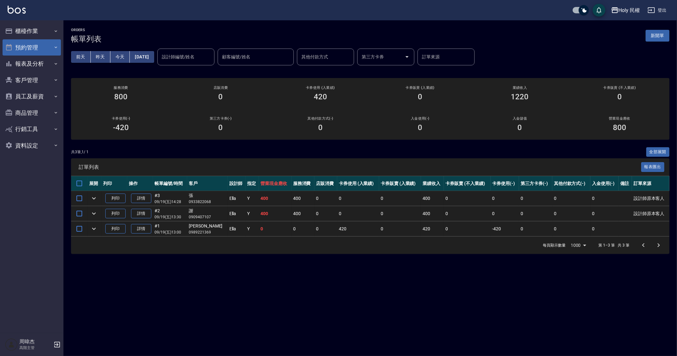
click at [32, 43] on button "預約管理" at bounding box center [32, 47] width 58 height 17
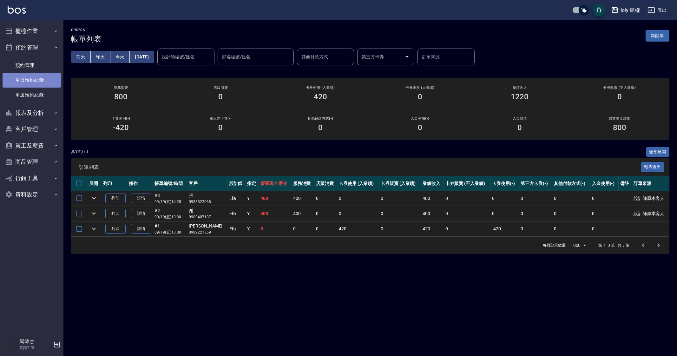
click at [35, 85] on link "單日預約紀錄" at bounding box center [32, 80] width 58 height 15
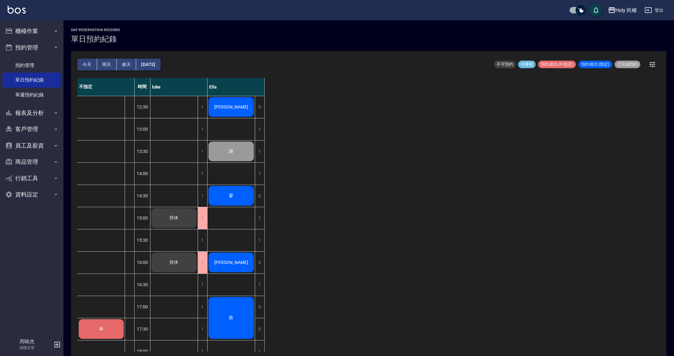
click at [317, 237] on div "不指定 時間 luke Ella 林 12:30 13:00 13:30 14:00 14:30 15:00 15:30 16:00 16:30 17:00 …" at bounding box center [368, 215] width 583 height 274
click at [629, 5] on button "Holy 民權" at bounding box center [622, 10] width 34 height 13
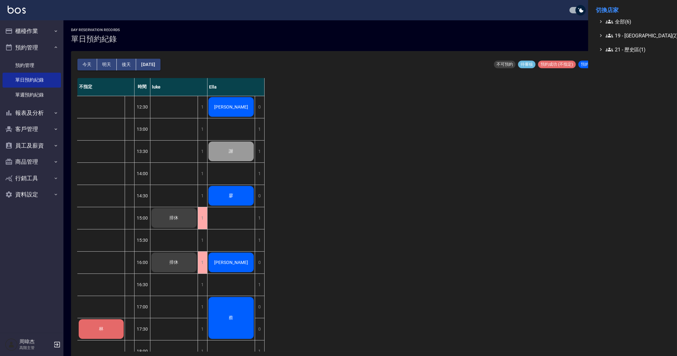
click at [622, 16] on li "切換店家" at bounding box center [633, 10] width 74 height 15
click at [622, 25] on span "全部(6)" at bounding box center [636, 22] width 61 height 8
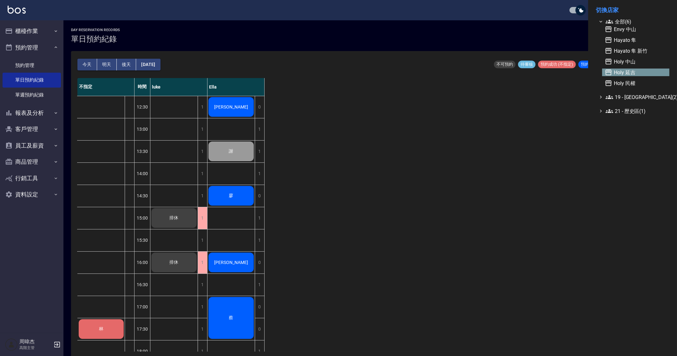
click at [631, 75] on span "Holy 延吉" at bounding box center [636, 73] width 62 height 8
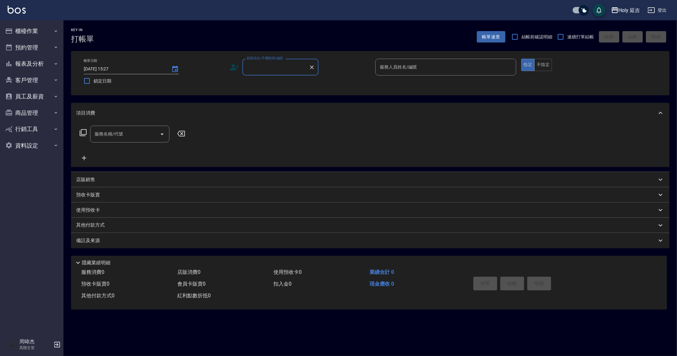
click at [613, 9] on icon "button" at bounding box center [615, 10] width 6 height 6
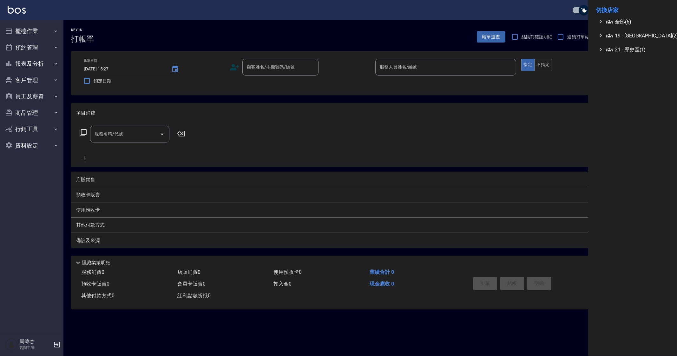
click at [624, 27] on ul "全部(6) 19 - 新城區(2) 21 - 歷史區(1)" at bounding box center [633, 36] width 74 height 36
click at [623, 23] on span "全部(6)" at bounding box center [636, 22] width 61 height 8
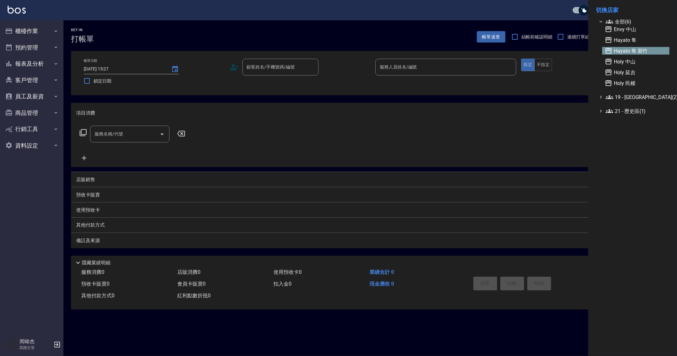
click at [640, 53] on span "Hayato 隼 新竹" at bounding box center [636, 51] width 62 height 8
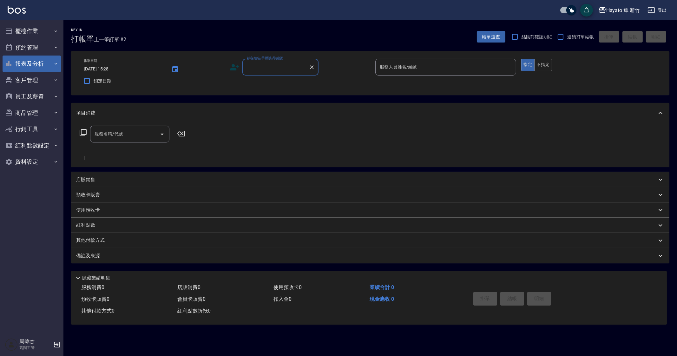
click at [40, 62] on button "報表及分析" at bounding box center [32, 64] width 58 height 17
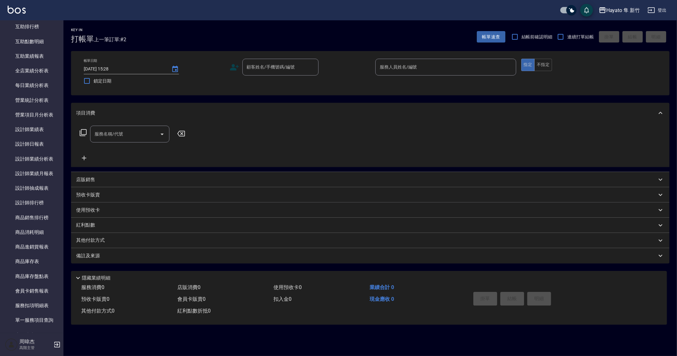
scroll to position [158, 0]
click at [49, 205] on link "設計師排行榜" at bounding box center [32, 202] width 58 height 15
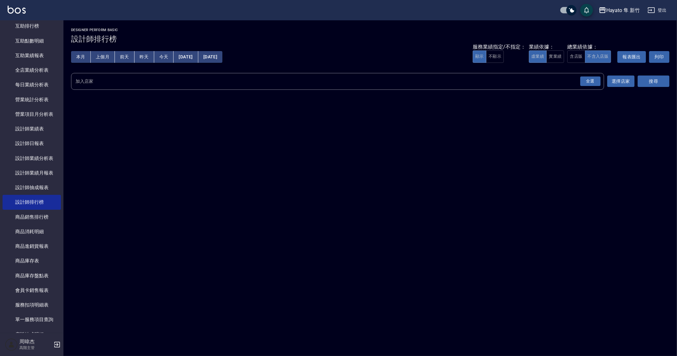
click at [96, 58] on button "上個月" at bounding box center [103, 57] width 24 height 12
click at [601, 81] on button "全選" at bounding box center [590, 81] width 23 height 12
click at [657, 78] on button "搜尋" at bounding box center [654, 82] width 32 height 12
click at [597, 79] on div "全選" at bounding box center [590, 81] width 20 height 10
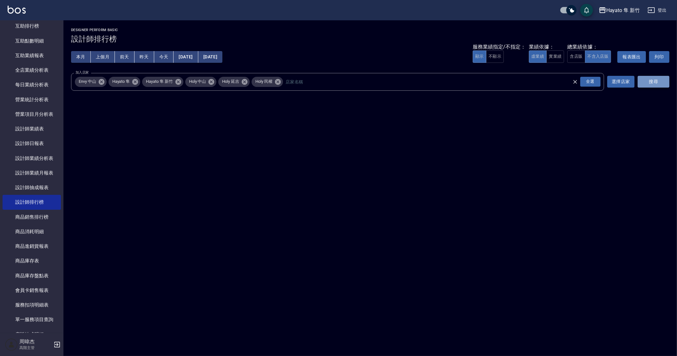
click at [666, 80] on button "搜尋" at bounding box center [654, 82] width 32 height 12
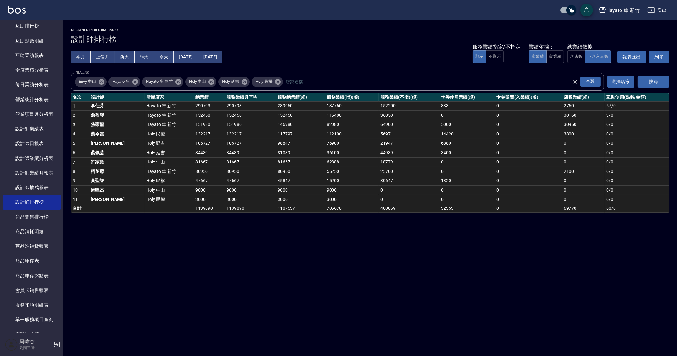
click at [136, 82] on icon at bounding box center [135, 82] width 6 height 6
click at [97, 85] on span "Envy 中山" at bounding box center [87, 81] width 25 height 6
click at [96, 85] on span "Envy 中山" at bounding box center [87, 81] width 25 height 6
click at [101, 83] on icon at bounding box center [101, 82] width 6 height 6
click at [143, 83] on icon at bounding box center [144, 82] width 6 height 6
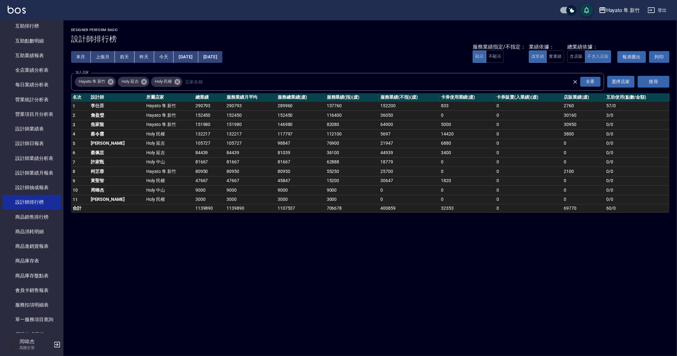
click at [146, 83] on icon at bounding box center [144, 81] width 7 height 7
click at [147, 83] on icon at bounding box center [144, 82] width 6 height 6
click at [660, 81] on button "搜尋" at bounding box center [654, 82] width 32 height 12
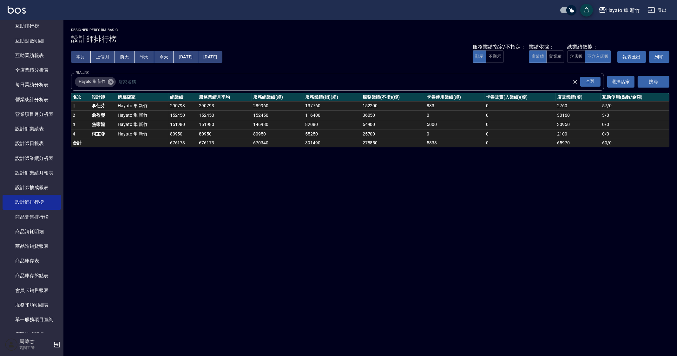
click at [470, 286] on div "Hayato 隼 新竹 [DATE] - [DATE] 設計師排行榜 列印時間： [DATE][PHONE_NUMBER]:28 Designer Perfo…" at bounding box center [338, 178] width 677 height 356
click at [588, 277] on div "Hayato 隼 新竹 [DATE] - [DATE] 設計師排行榜 列印時間： [DATE][PHONE_NUMBER]:28 Designer Perfo…" at bounding box center [338, 178] width 677 height 356
click at [190, 202] on div "Hayato 隼 新竹 [DATE] - [DATE] 設計師排行榜 列印時間： [DATE][PHONE_NUMBER]:28 Designer Perfo…" at bounding box center [338, 178] width 677 height 356
click at [534, 277] on div "Hayato 隼 新竹 [DATE] - [DATE] 設計師排行榜 列印時間： [DATE][PHONE_NUMBER]:28 Designer Perfo…" at bounding box center [338, 178] width 677 height 356
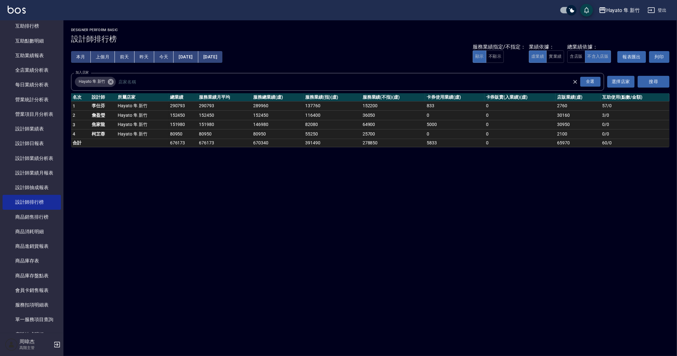
drag, startPoint x: 458, startPoint y: 260, endPoint x: 420, endPoint y: 355, distance: 102.7
click at [456, 268] on div "Hayato 隼 新竹 [DATE] - [DATE] 設計師排行榜 列印時間： [DATE][PHONE_NUMBER]:28 Designer Perfo…" at bounding box center [338, 178] width 677 height 356
click at [658, 276] on div "Hayato 隼 新竹 [DATE] - [DATE] 設計師排行榜 列印時間： [DATE][PHONE_NUMBER]:28 Designer Perfo…" at bounding box center [338, 178] width 677 height 356
